Goal: Transaction & Acquisition: Purchase product/service

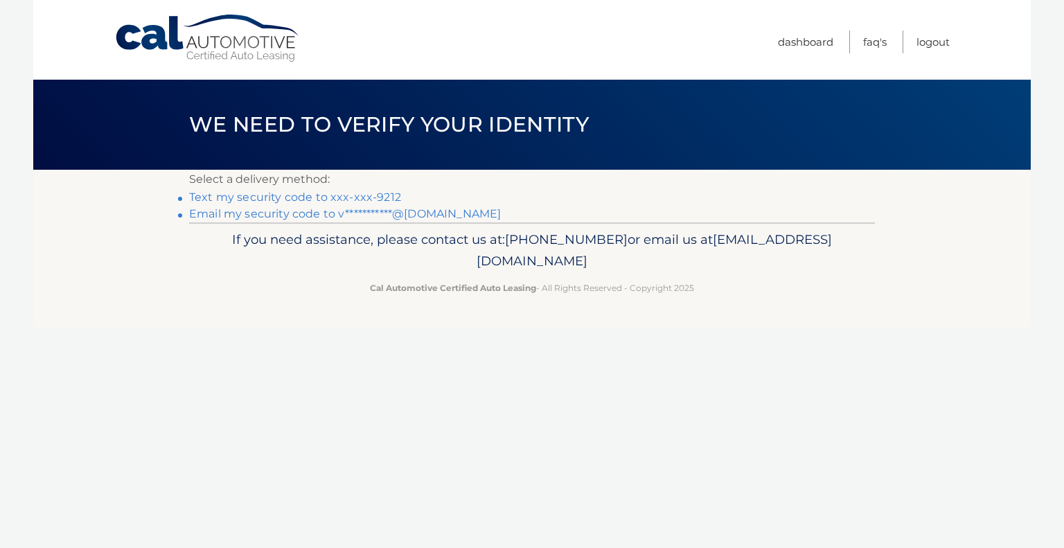
click at [299, 193] on link "Text my security code to xxx-xxx-9212" at bounding box center [295, 197] width 212 height 13
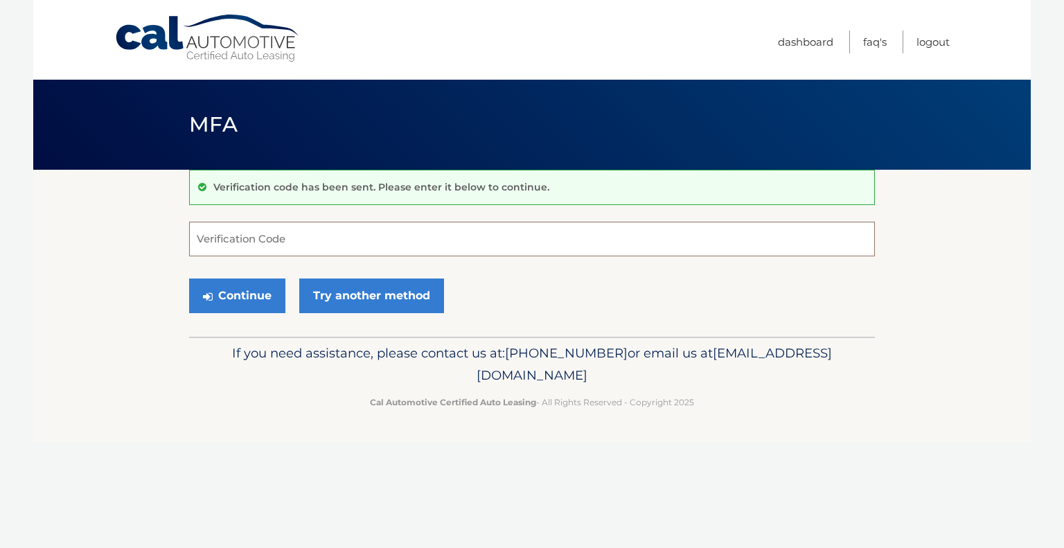
click at [293, 244] on input "Verification Code" at bounding box center [532, 239] width 686 height 35
type input "089942"
click at [240, 305] on button "Continue" at bounding box center [237, 296] width 96 height 35
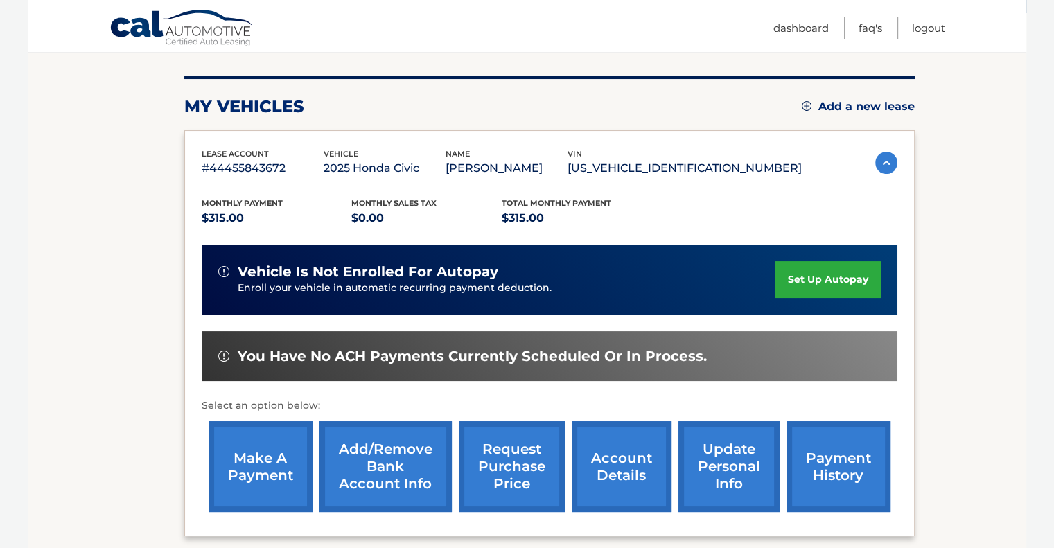
scroll to position [288, 0]
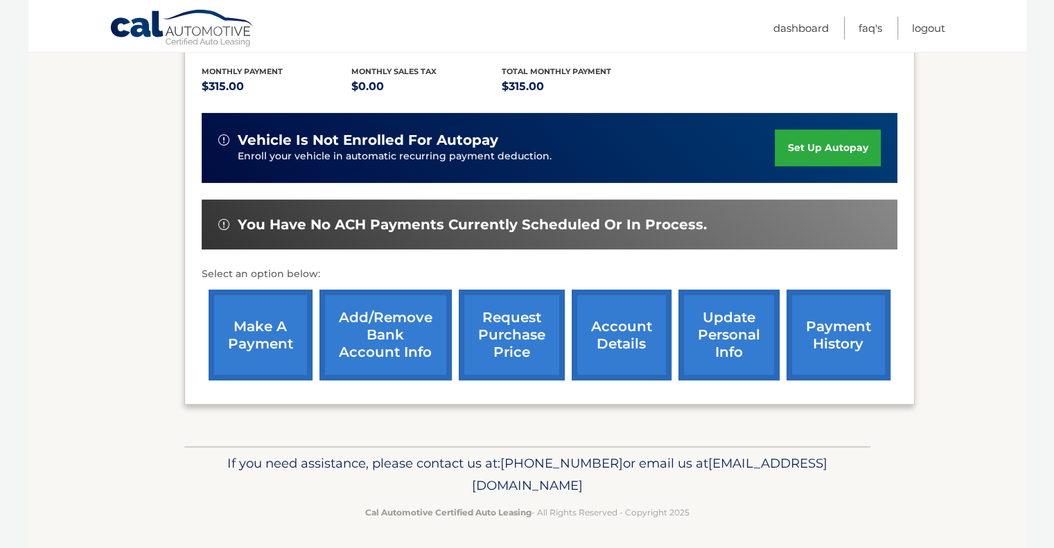
click at [275, 347] on link "make a payment" at bounding box center [261, 335] width 104 height 91
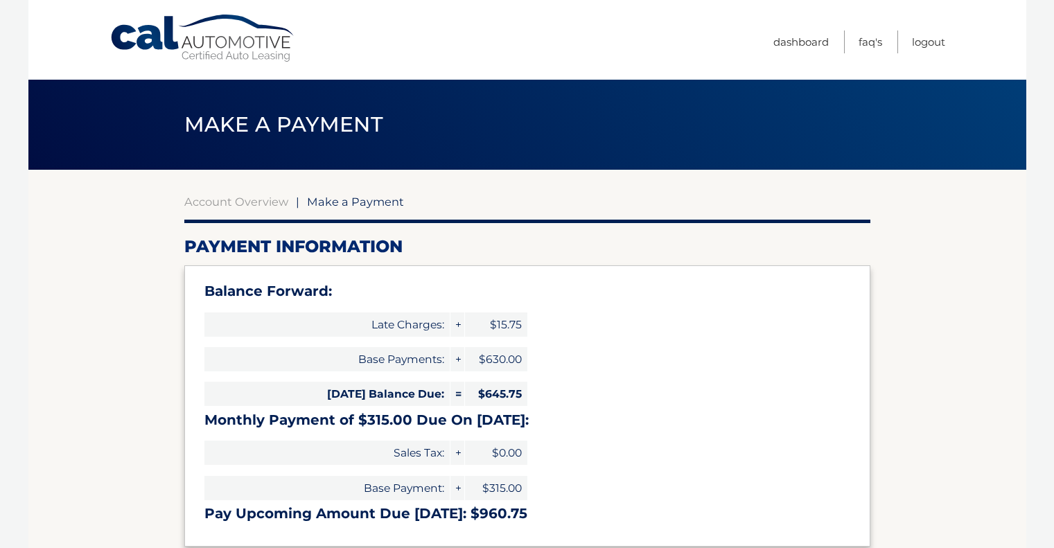
select select "NjAxZjZmNjktMWUwNS00NTYxLWJmMjUtOTljZjY5OWFiOTYy"
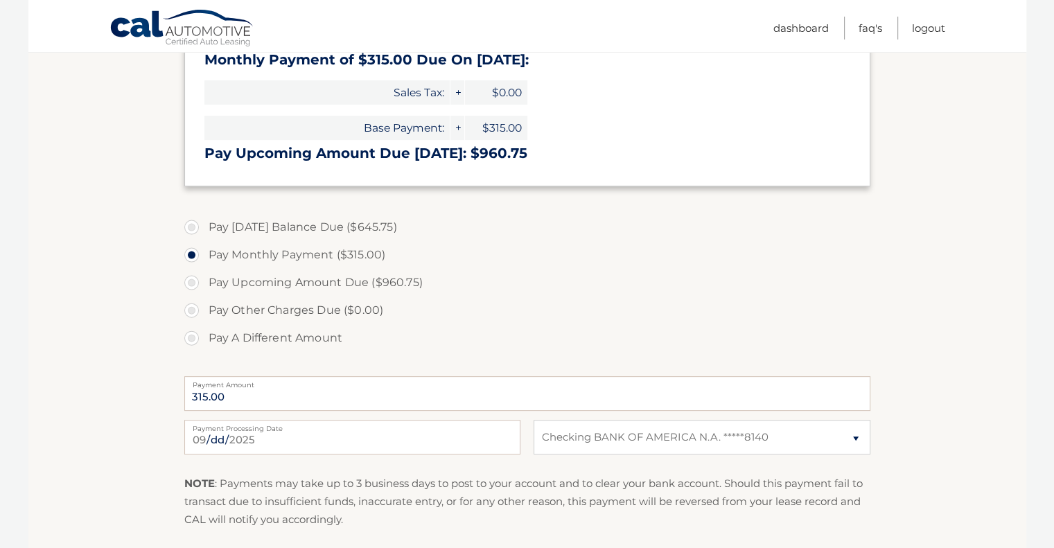
scroll to position [362, 0]
click at [199, 332] on label "Pay A Different Amount" at bounding box center [527, 337] width 686 height 28
click at [199, 332] on input "Pay A Different Amount" at bounding box center [197, 334] width 14 height 22
radio input "true"
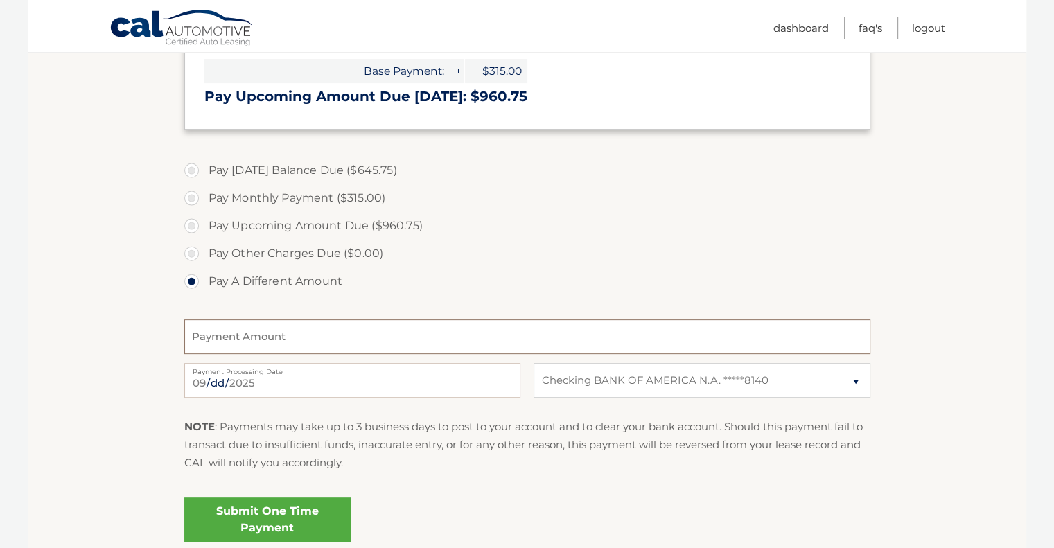
scroll to position [421, 0]
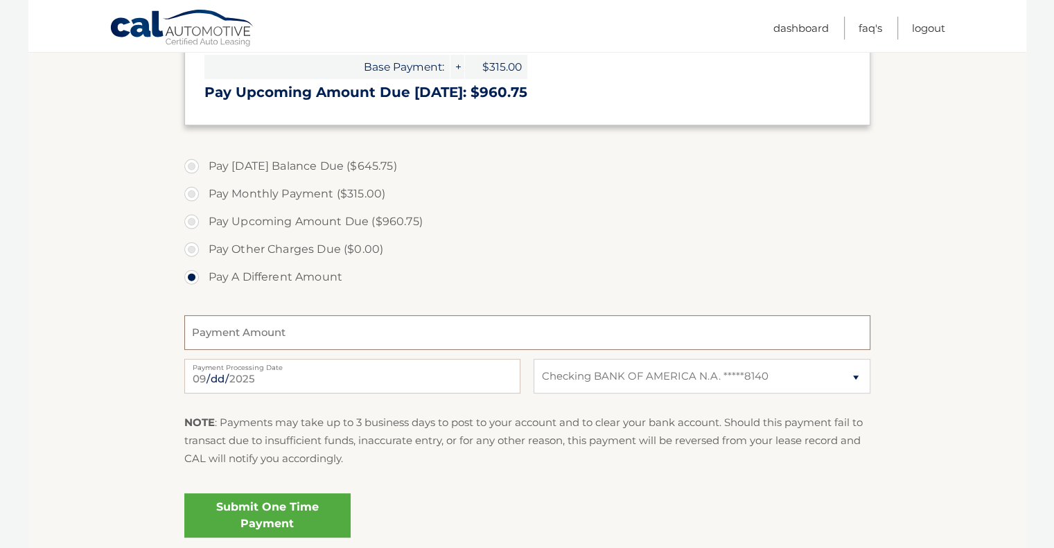
click at [286, 329] on input "Payment Amount" at bounding box center [527, 332] width 686 height 35
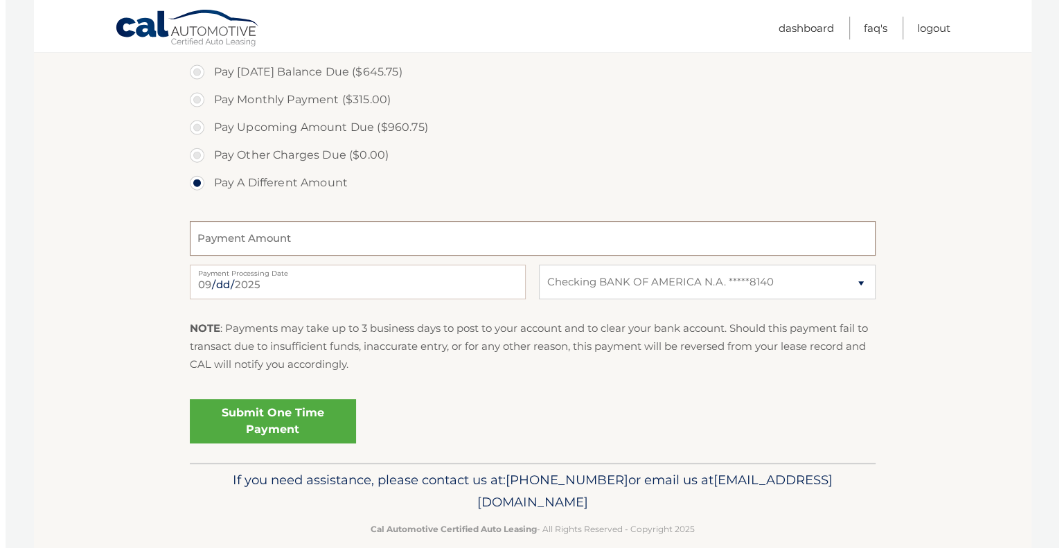
scroll to position [535, 0]
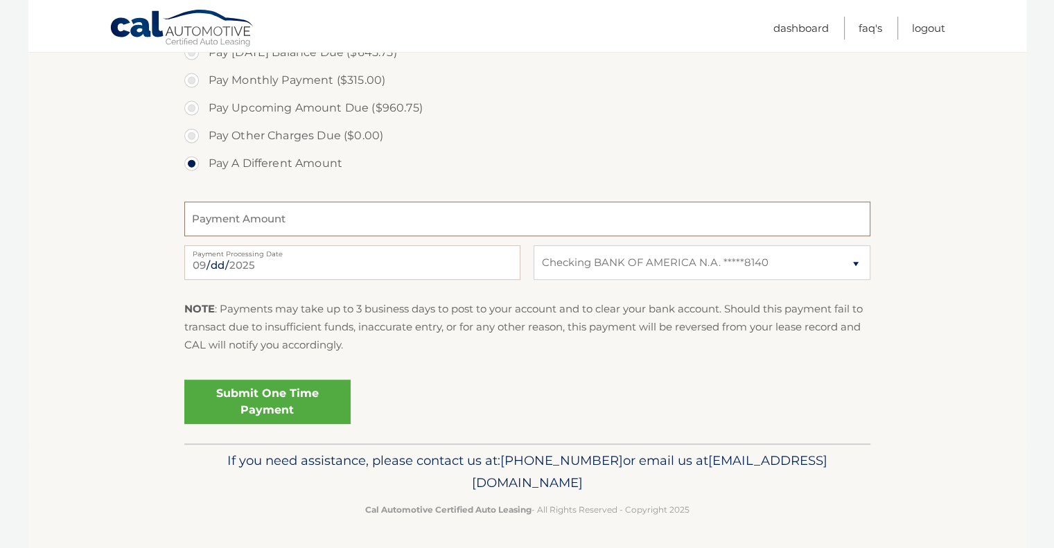
click at [205, 210] on input "Payment Amount" at bounding box center [527, 219] width 686 height 35
click at [299, 265] on input "2025-09-11" at bounding box center [352, 262] width 336 height 35
click at [274, 235] on input "345" at bounding box center [527, 219] width 686 height 35
type input "345.00"
click at [164, 255] on section "Account Overview | Make a Payment Payment Information Balance Forward: Late Cha…" at bounding box center [527, 39] width 998 height 809
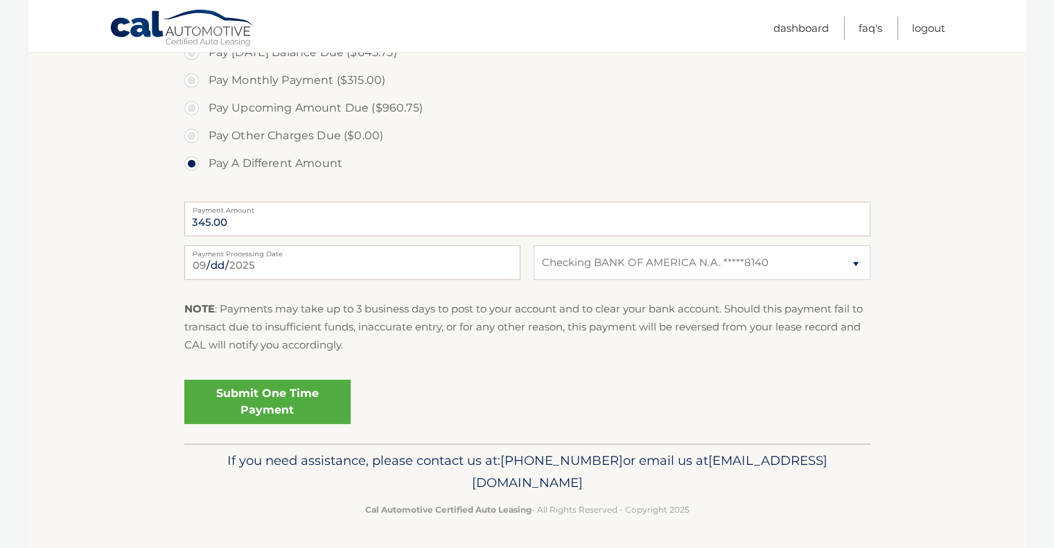
click at [275, 401] on link "Submit One Time Payment" at bounding box center [267, 402] width 166 height 44
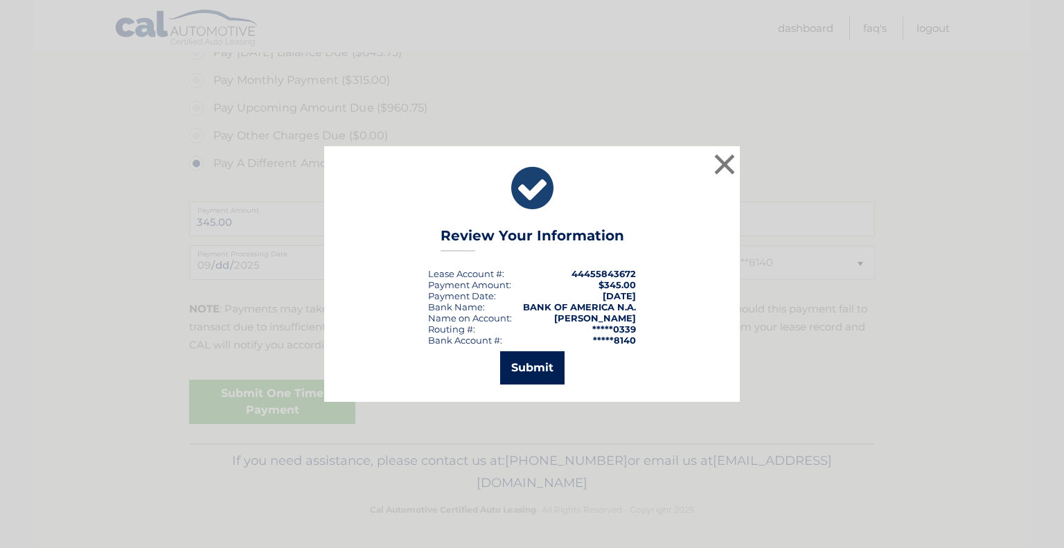
click at [507, 364] on button "Submit" at bounding box center [532, 367] width 64 height 33
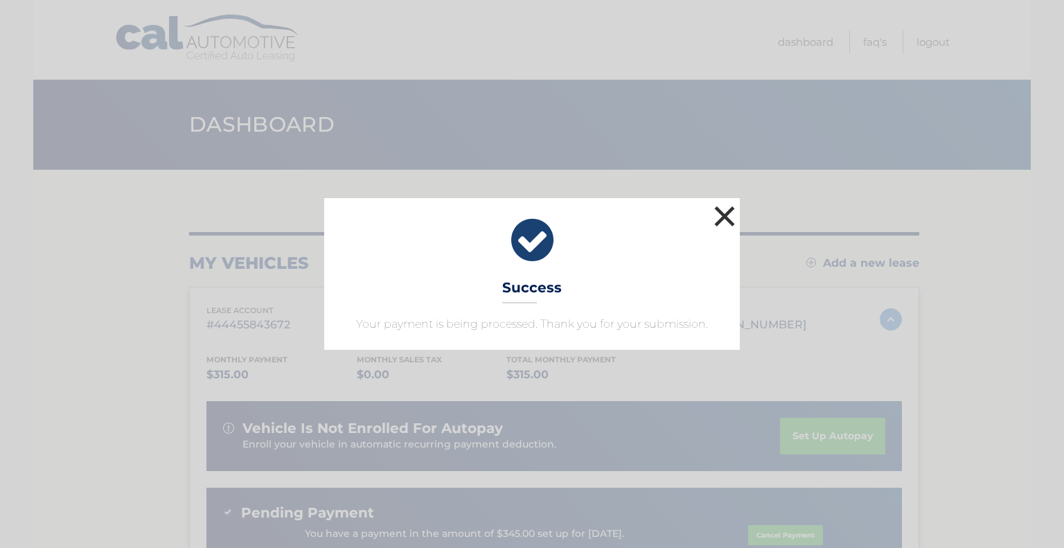
click at [723, 212] on button "×" at bounding box center [725, 216] width 28 height 28
